Goal: Information Seeking & Learning: Learn about a topic

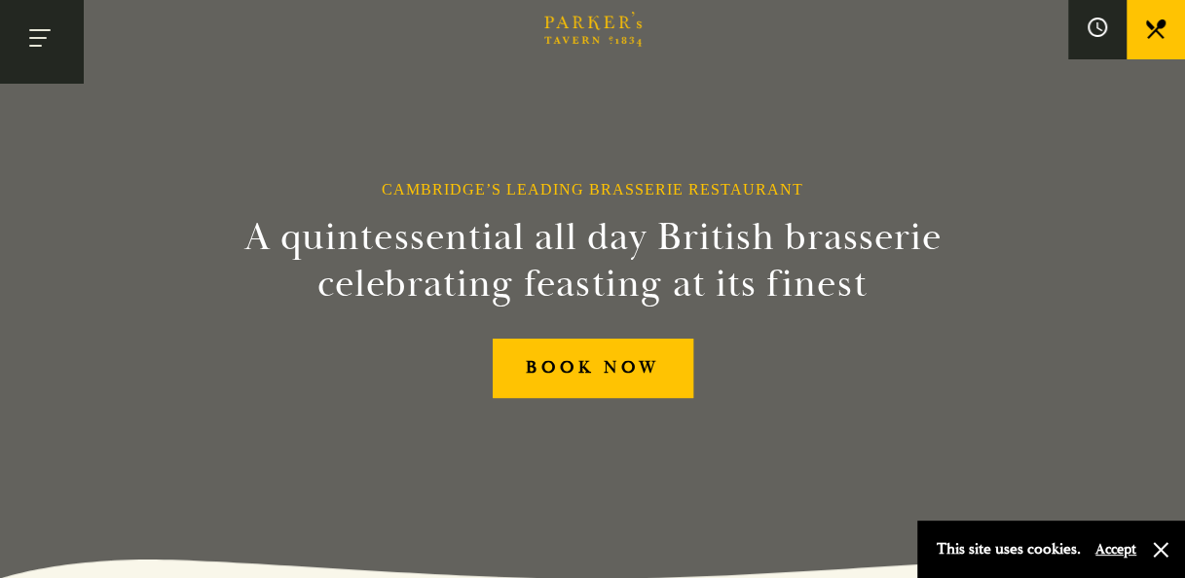
click at [47, 56] on button "Toggle navigation" at bounding box center [41, 41] width 83 height 83
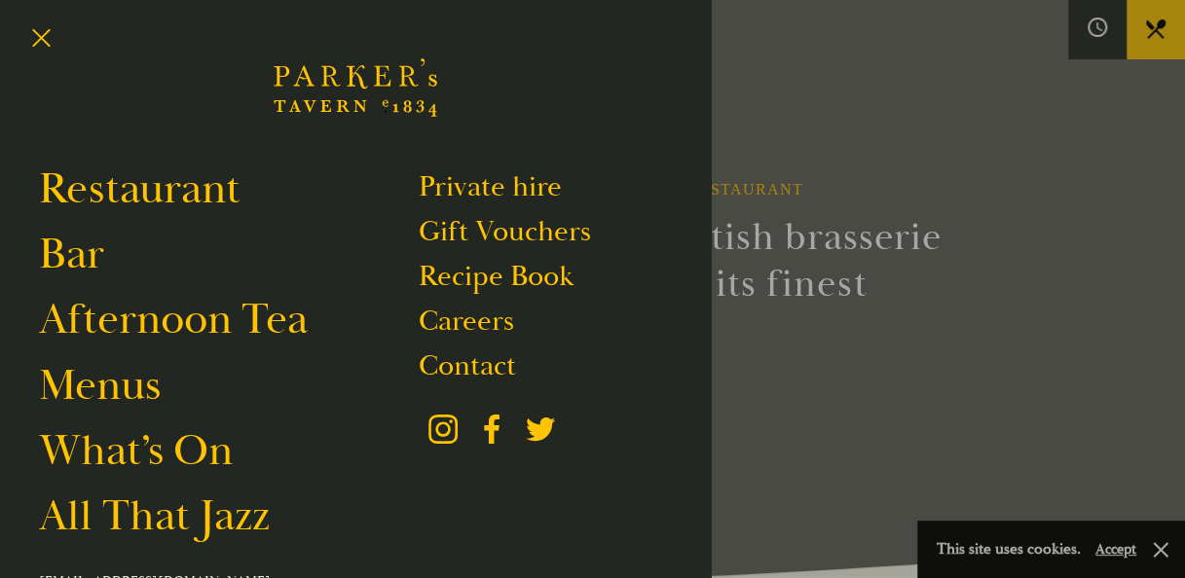
click at [1153, 31] on div at bounding box center [592, 289] width 1185 height 578
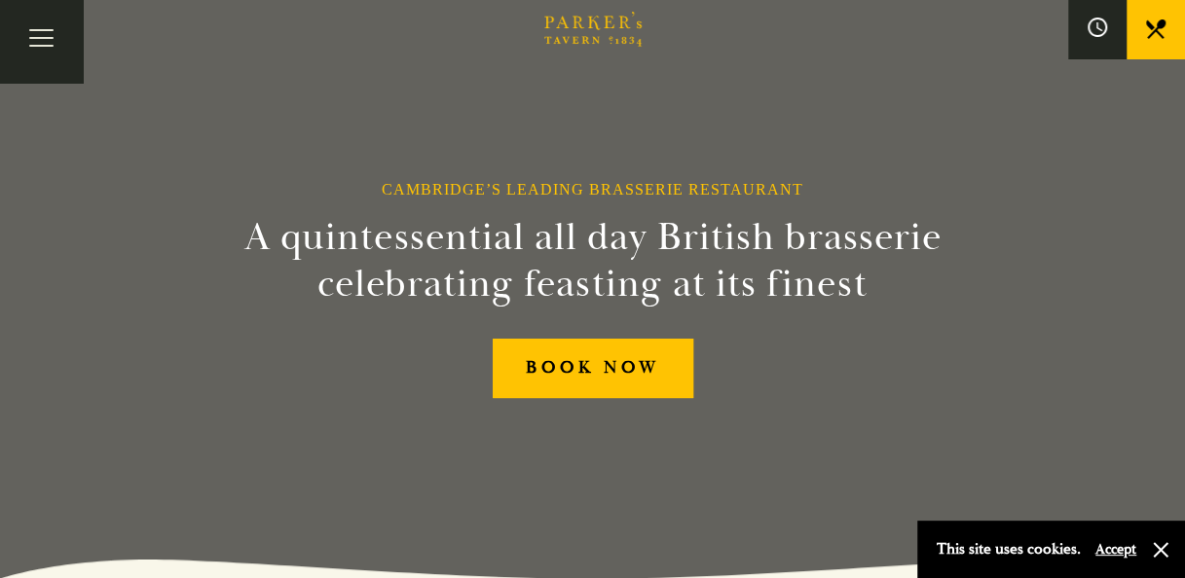
click at [1153, 31] on icon at bounding box center [1155, 28] width 19 height 19
click at [43, 41] on button "Toggle navigation" at bounding box center [41, 41] width 83 height 83
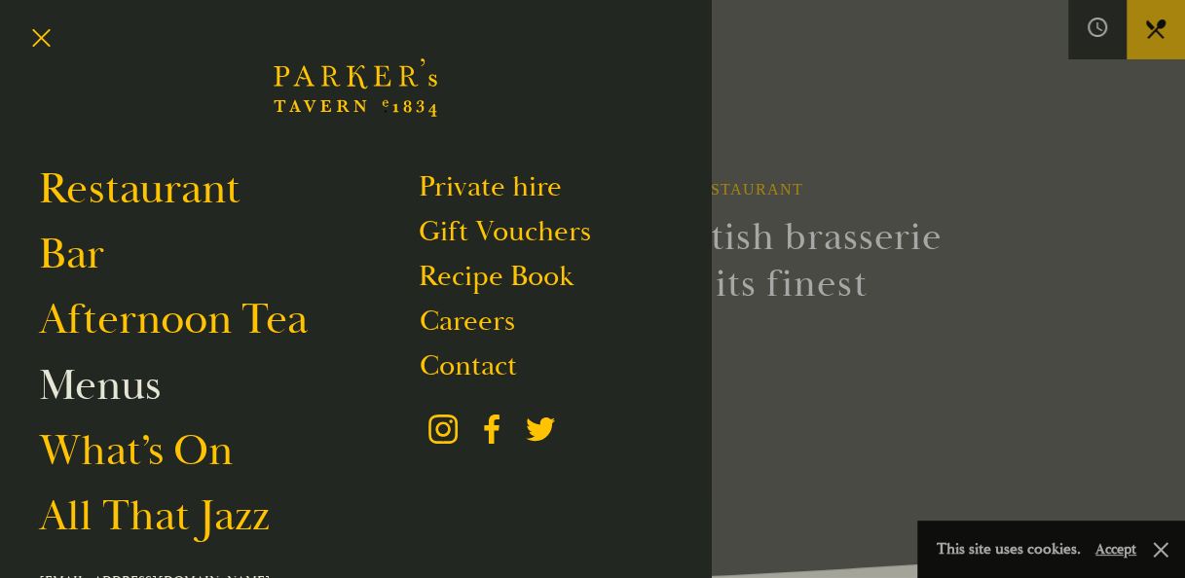
click at [88, 384] on link "Menus" at bounding box center [100, 385] width 122 height 55
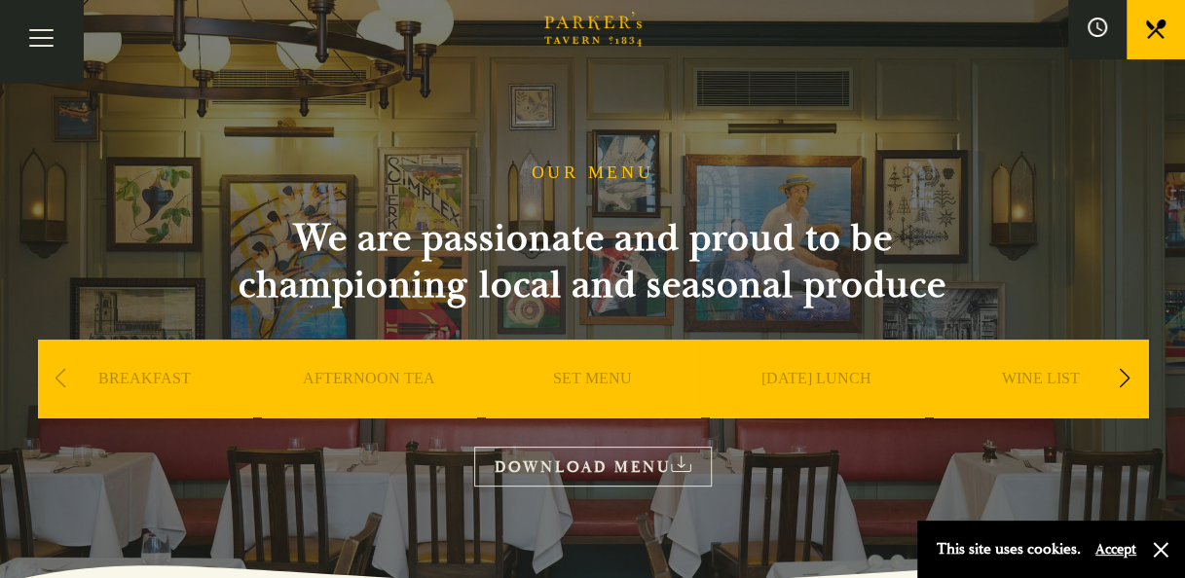
click at [599, 374] on link "SET MENU" at bounding box center [592, 408] width 79 height 78
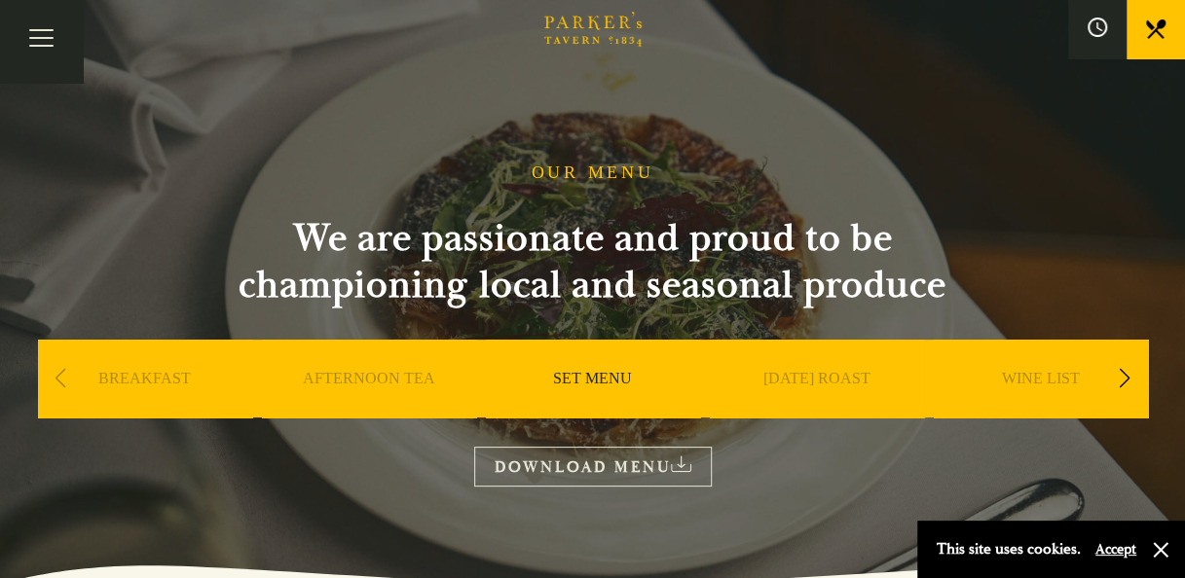
scroll to position [505, 0]
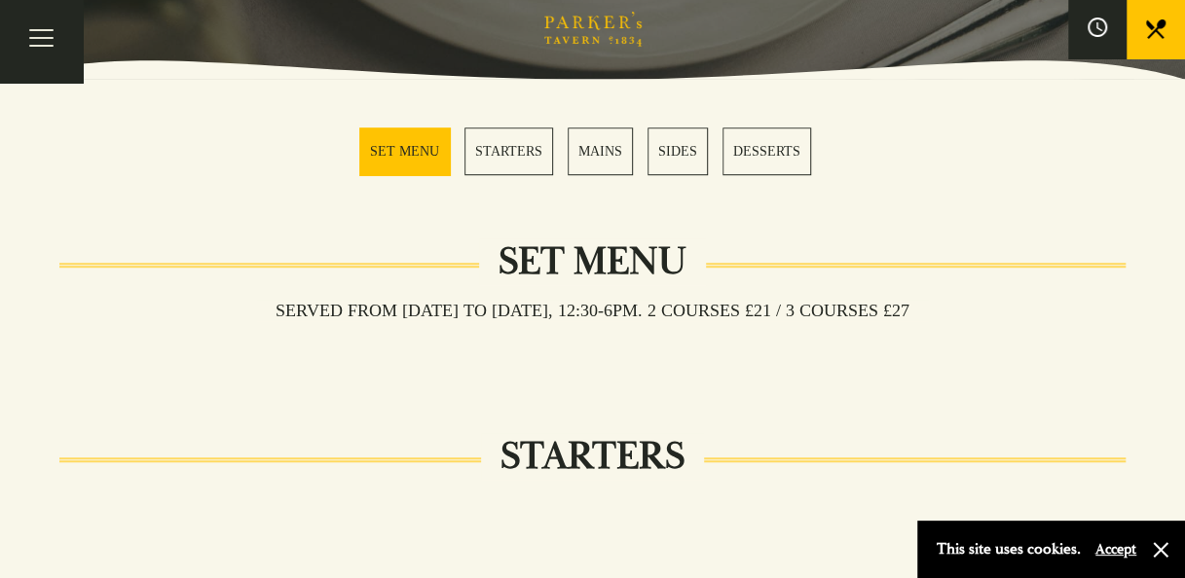
click at [596, 154] on link "MAINS" at bounding box center [600, 152] width 65 height 48
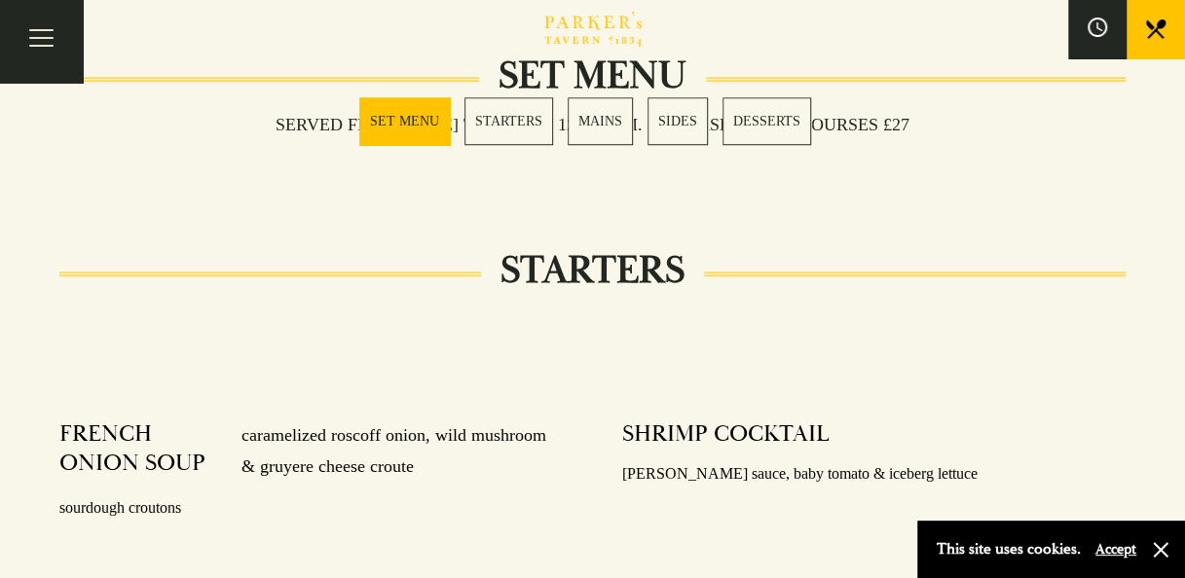
scroll to position [687, 0]
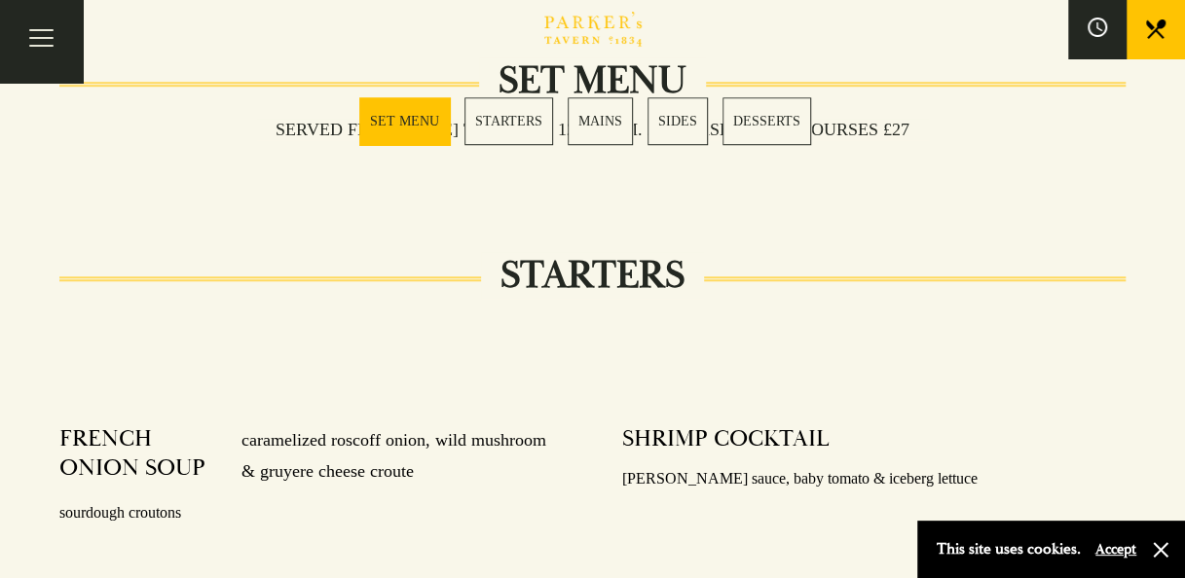
click at [756, 119] on link "DESSERTS" at bounding box center [767, 121] width 89 height 48
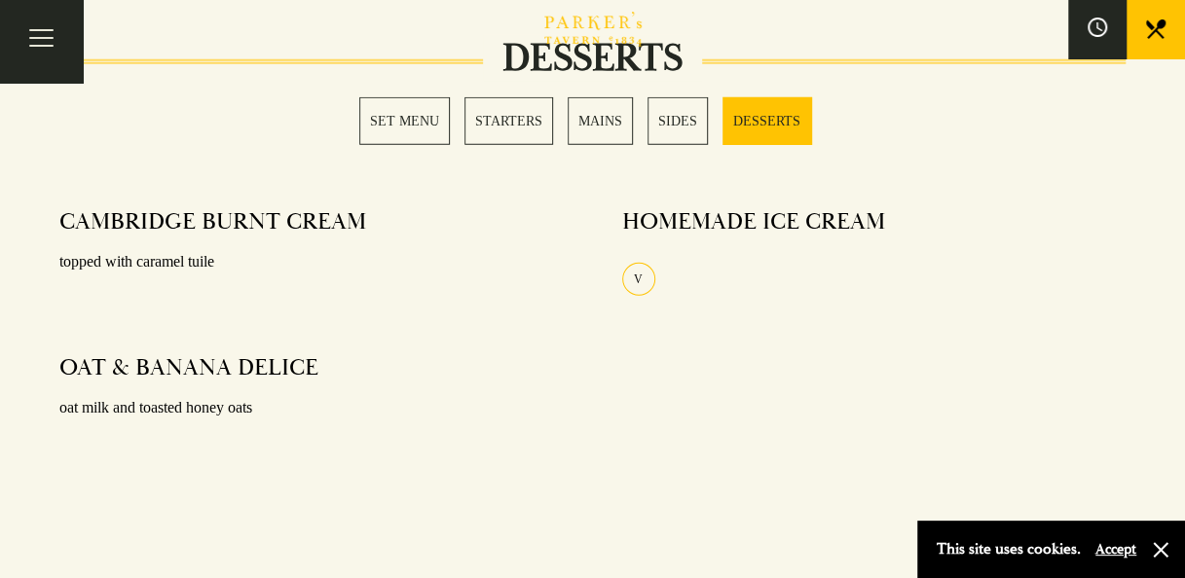
click at [693, 122] on link "SIDES" at bounding box center [678, 121] width 60 height 48
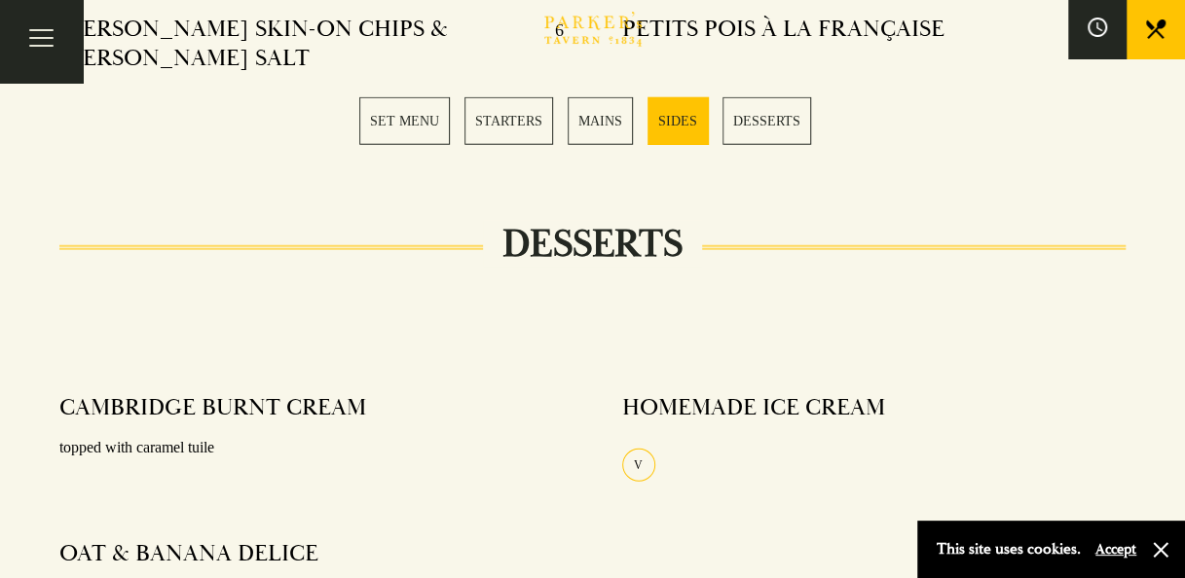
scroll to position [2189, 0]
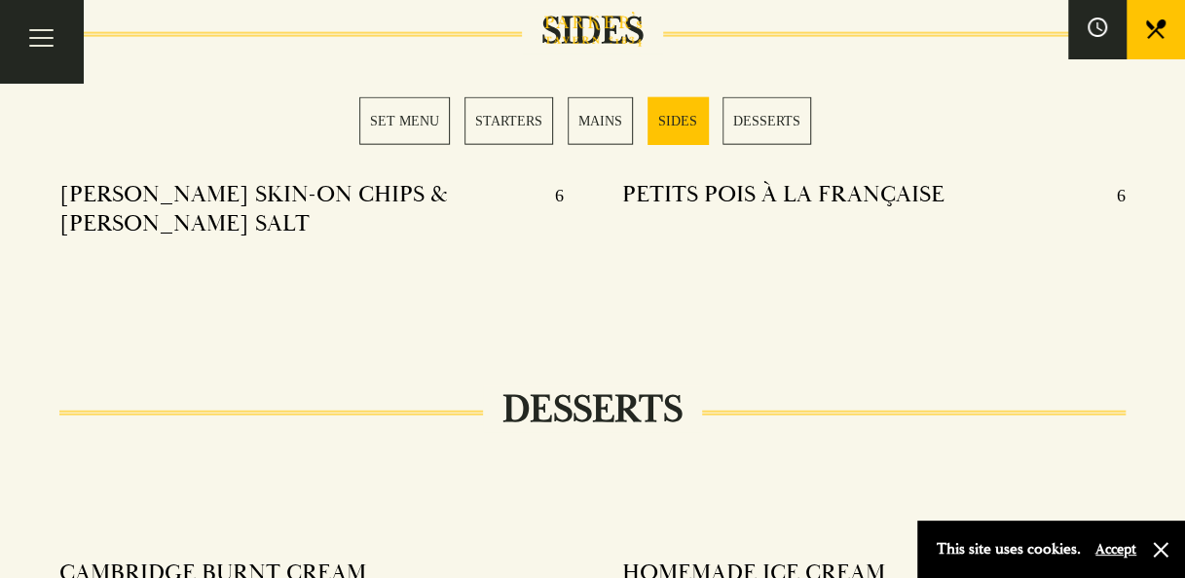
click at [595, 113] on link "MAINS" at bounding box center [600, 121] width 65 height 48
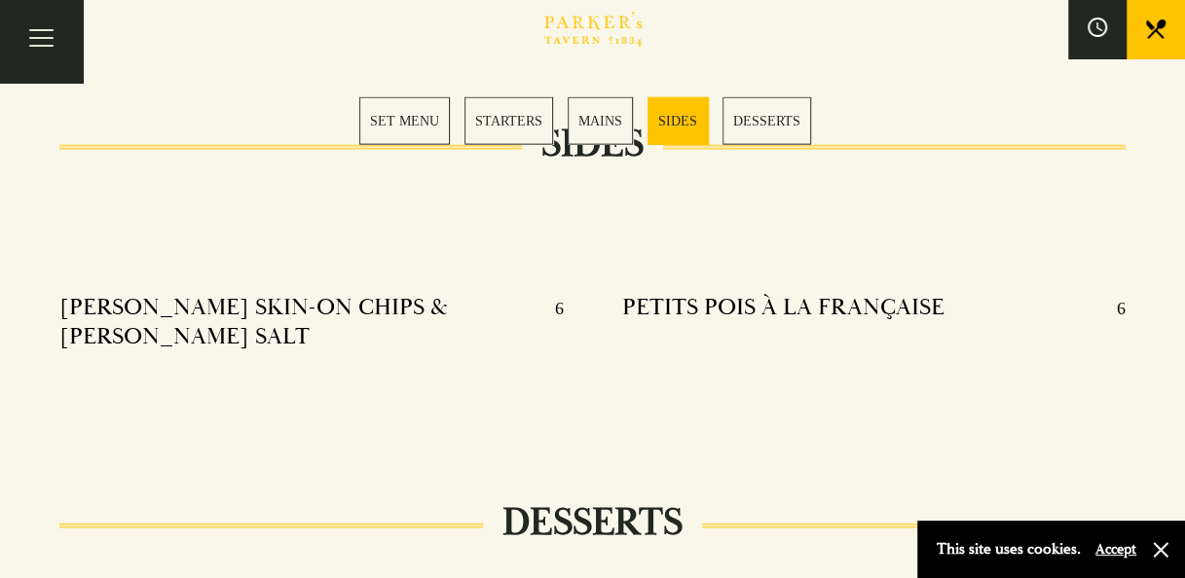
scroll to position [2081, 0]
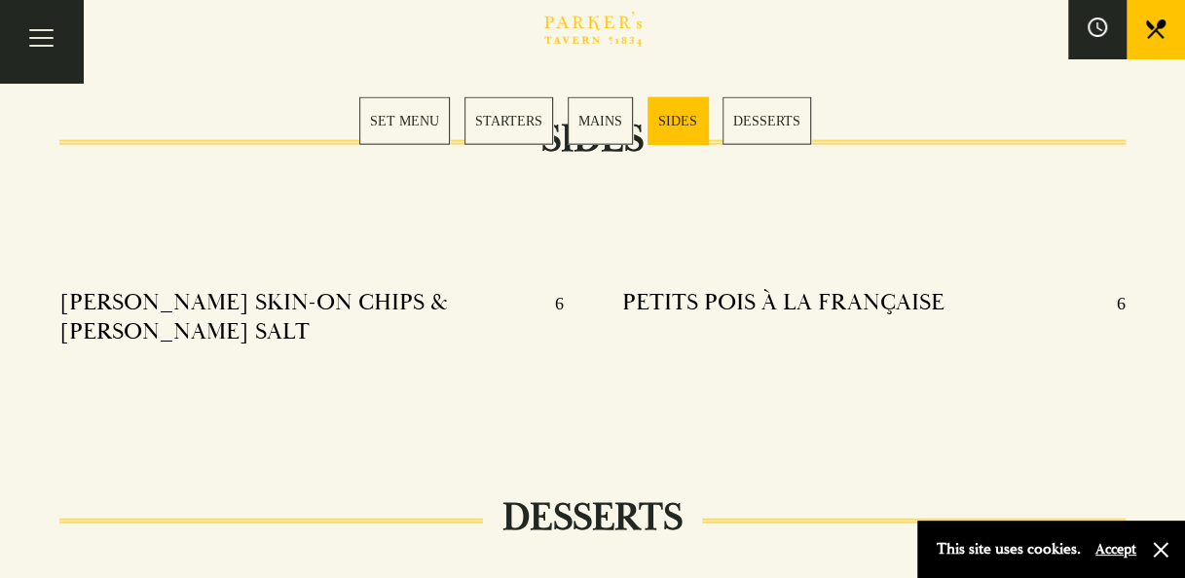
click at [610, 124] on link "MAINS" at bounding box center [600, 121] width 65 height 48
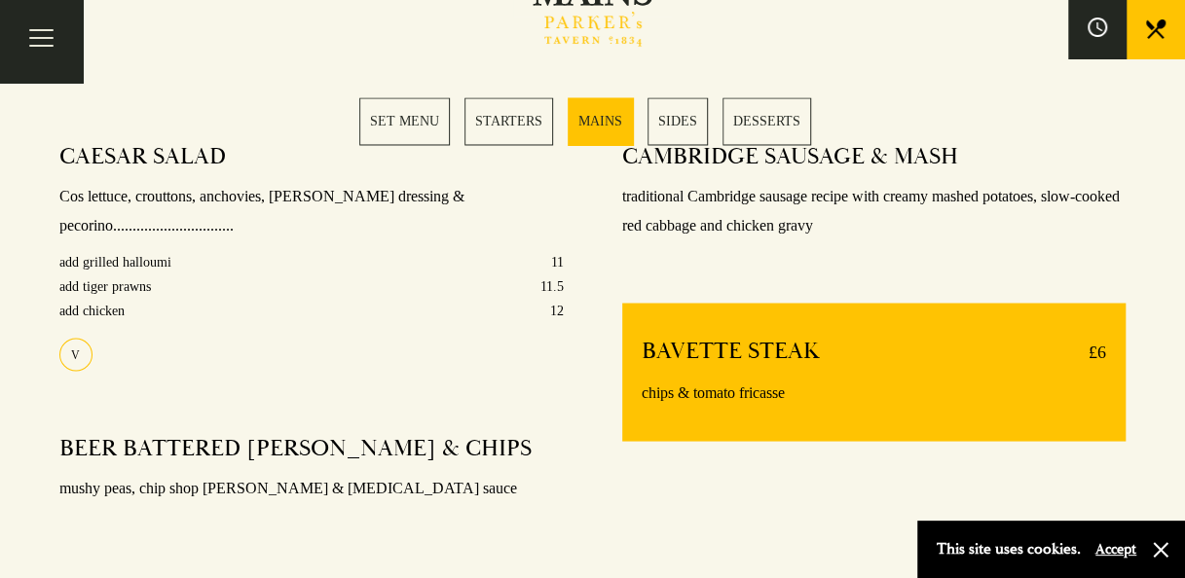
scroll to position [1551, 0]
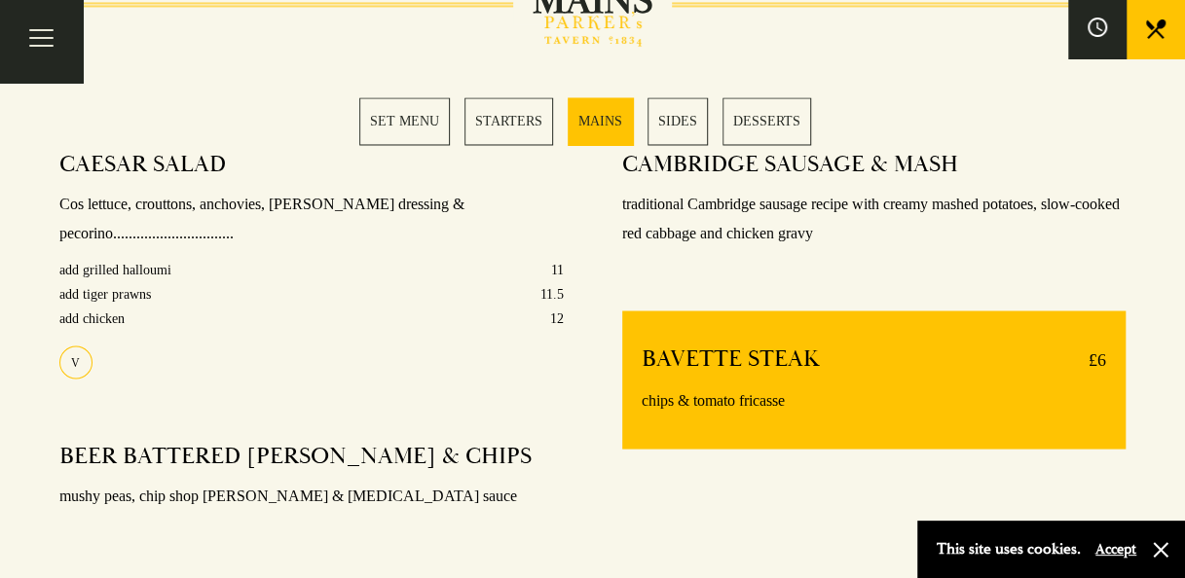
click at [759, 128] on link "DESSERTS" at bounding box center [767, 121] width 89 height 48
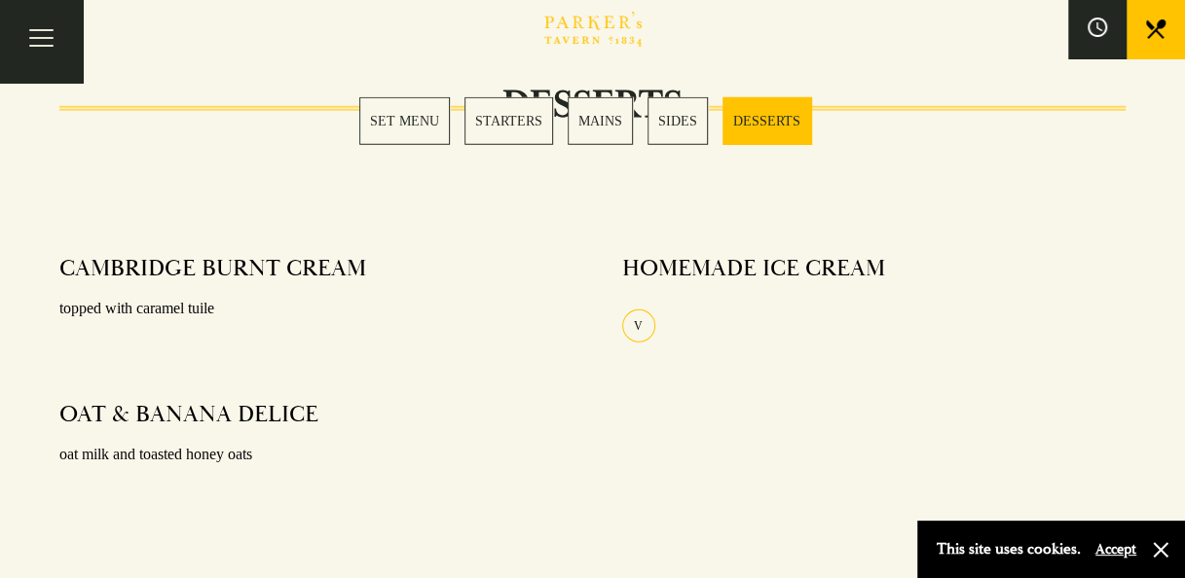
scroll to position [2541, 0]
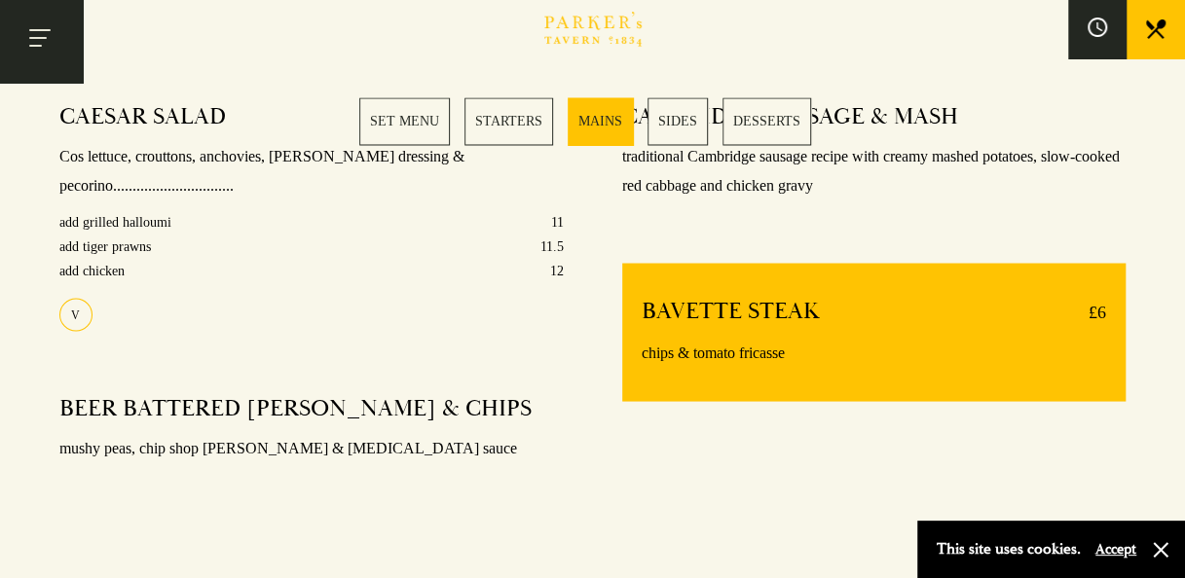
scroll to position [1551, 0]
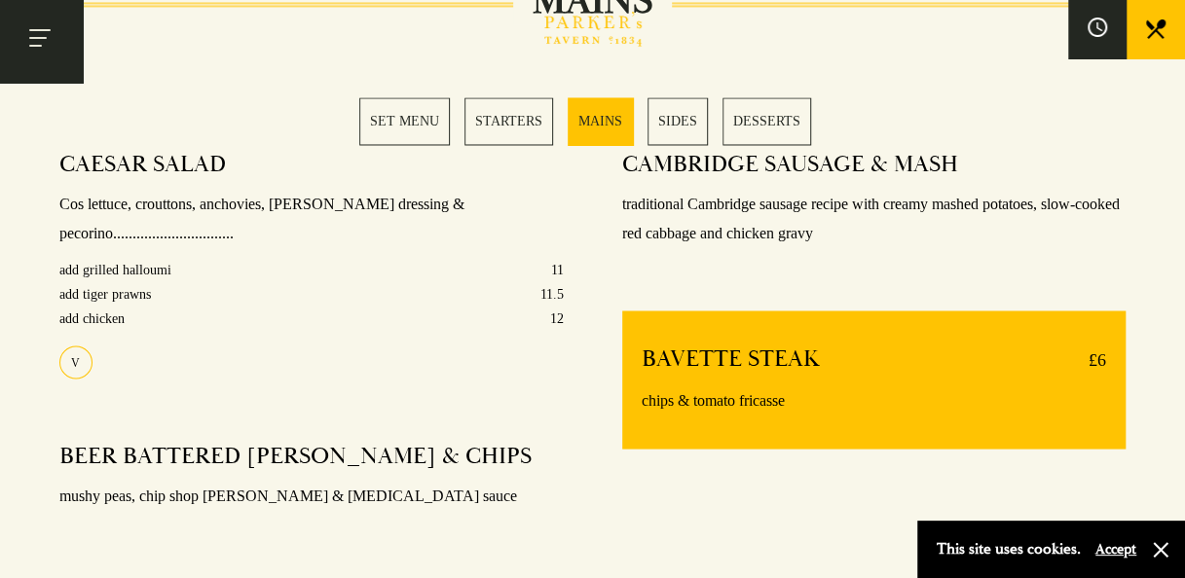
click at [37, 24] on button "Toggle navigation" at bounding box center [41, 41] width 83 height 83
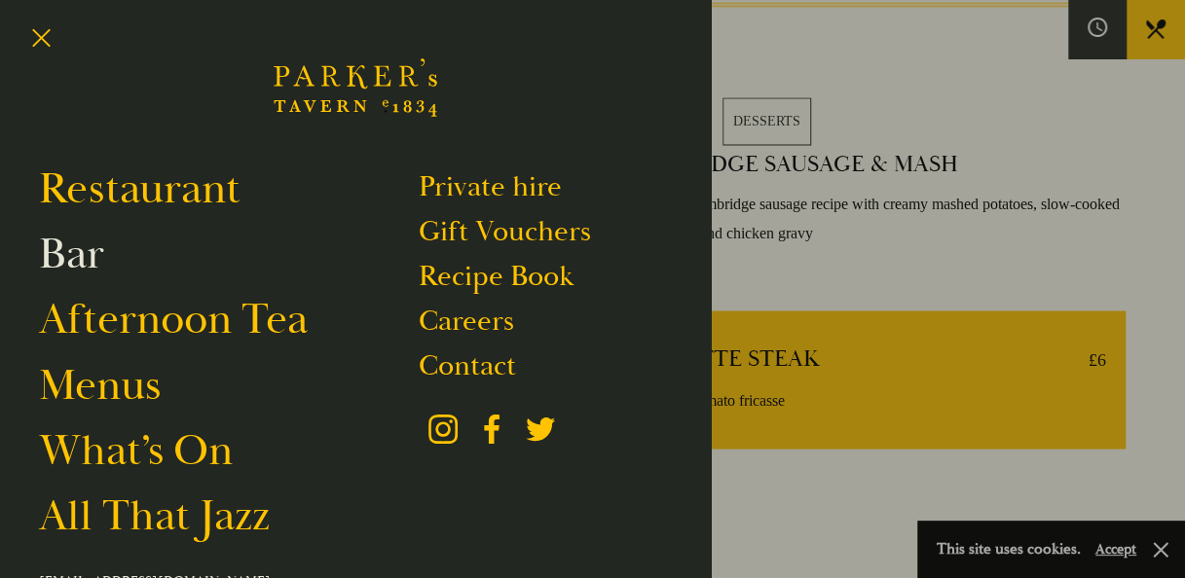
click at [76, 265] on link "Bar" at bounding box center [71, 254] width 65 height 55
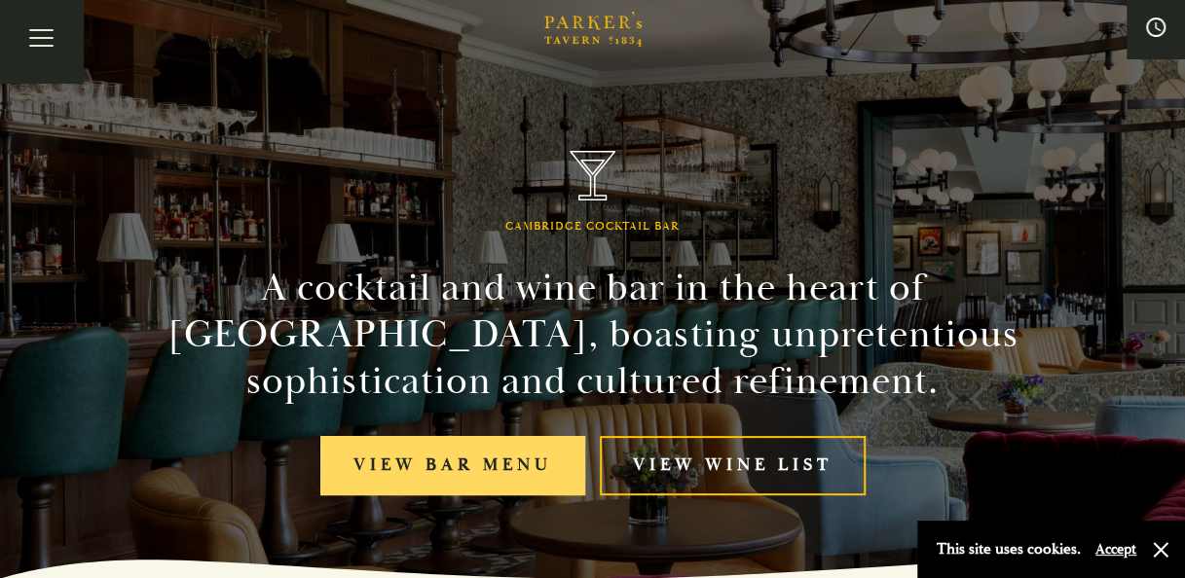
click at [471, 452] on link "View bar menu" at bounding box center [452, 465] width 265 height 59
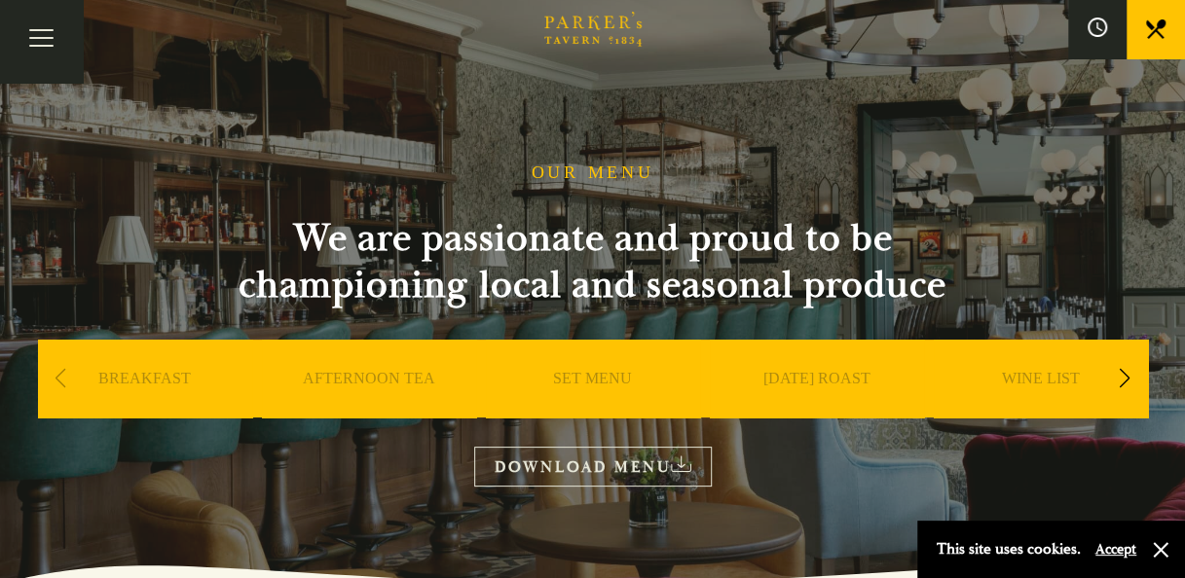
click at [1123, 372] on div "Next slide" at bounding box center [1125, 378] width 26 height 43
click at [1034, 374] on link "A LA CARTE" at bounding box center [1040, 408] width 91 height 78
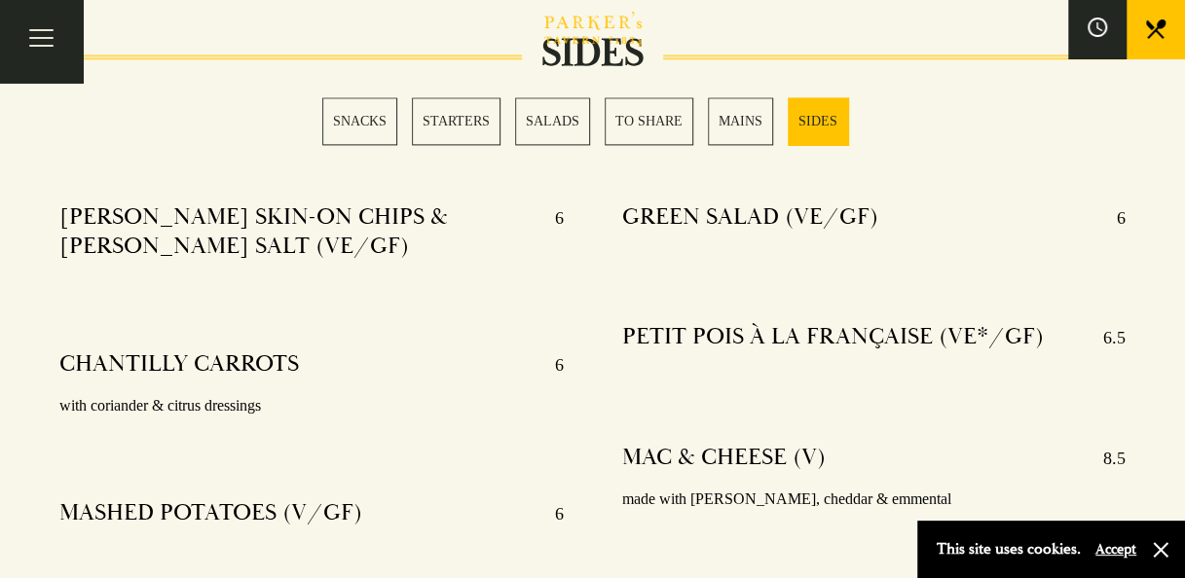
scroll to position [5028, 0]
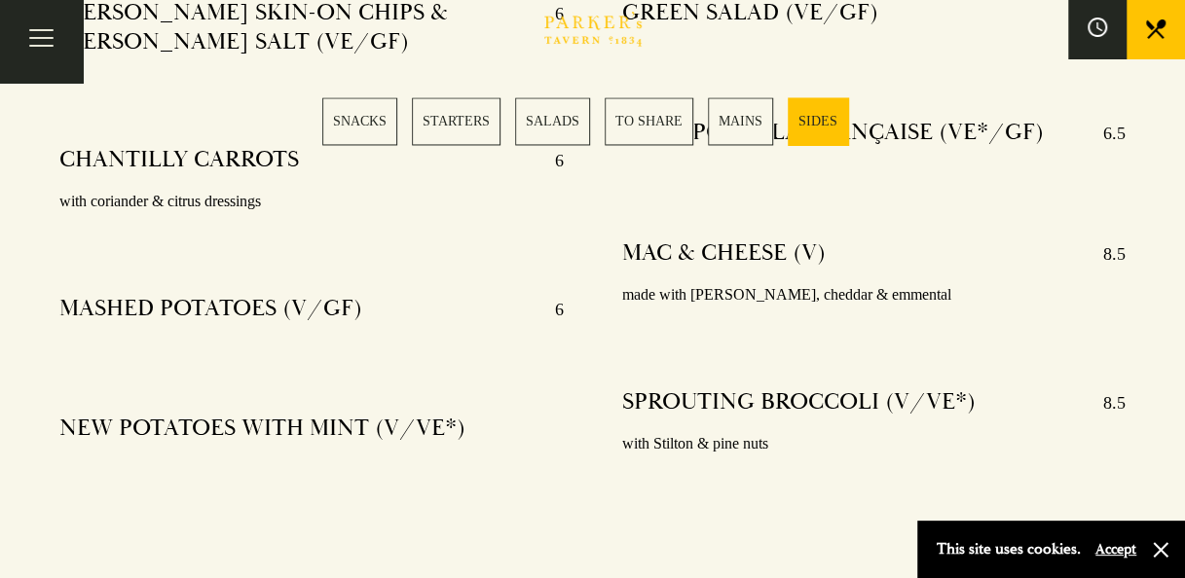
click at [631, 114] on link "TO SHARE" at bounding box center [649, 121] width 89 height 48
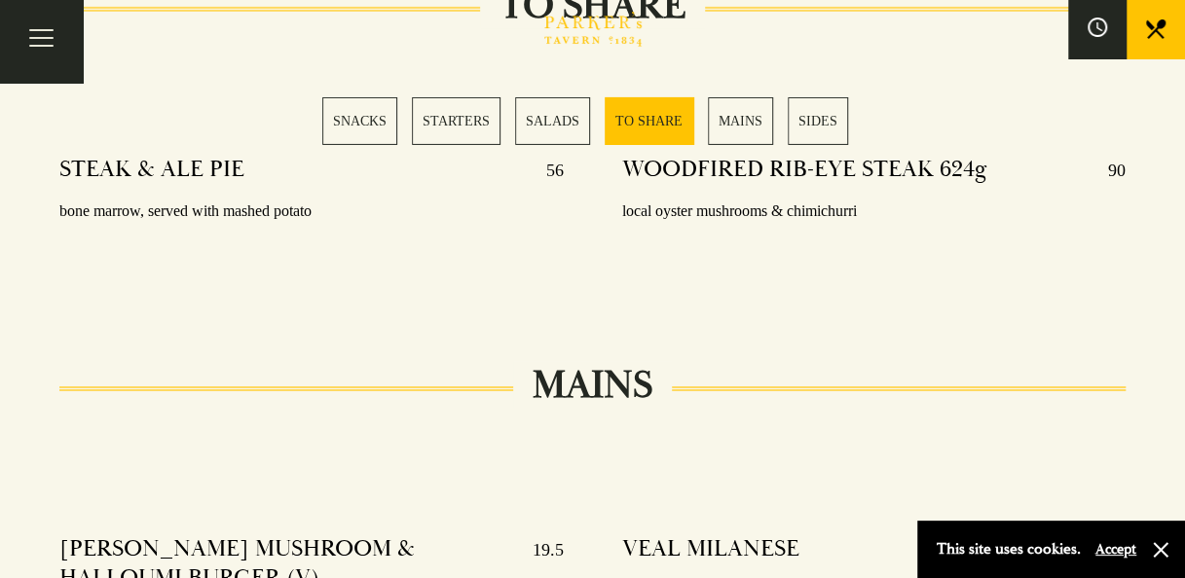
click at [454, 111] on link "STARTERS" at bounding box center [456, 121] width 89 height 48
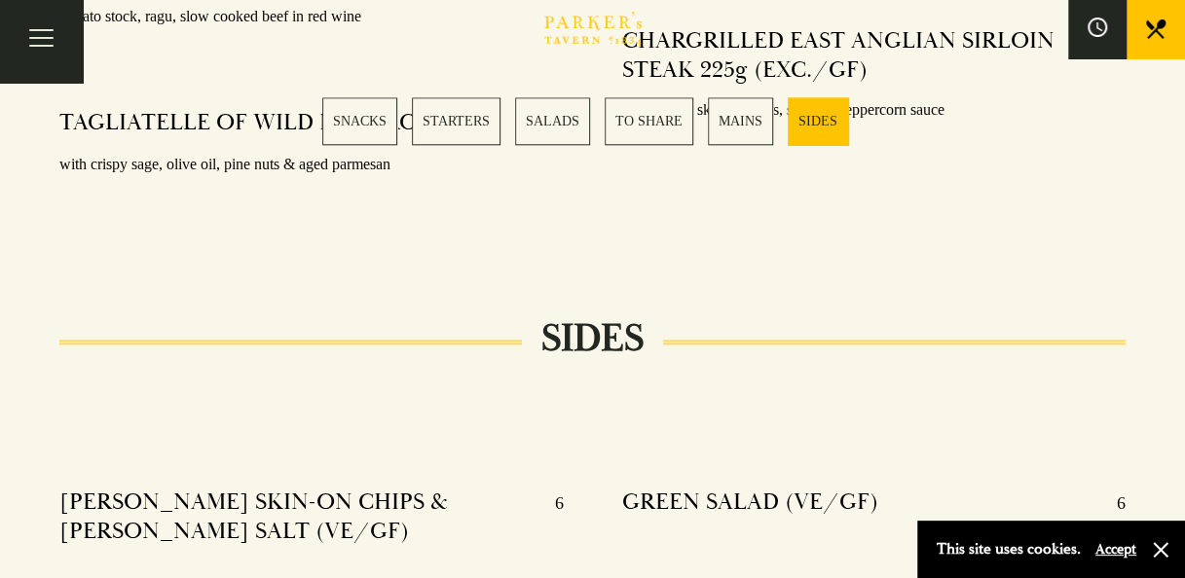
scroll to position [4569, 0]
